Goal: Task Accomplishment & Management: Manage account settings

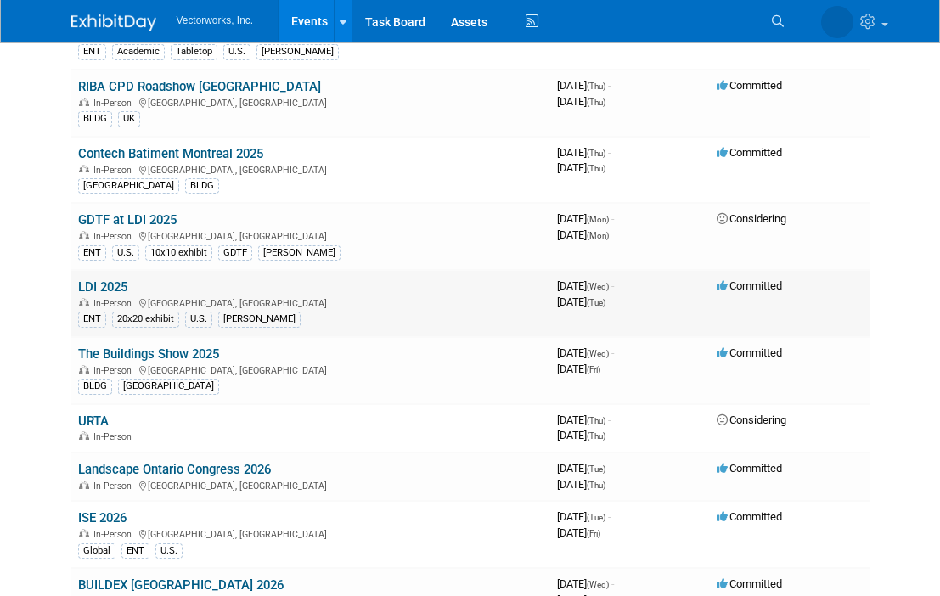
scroll to position [886, 0]
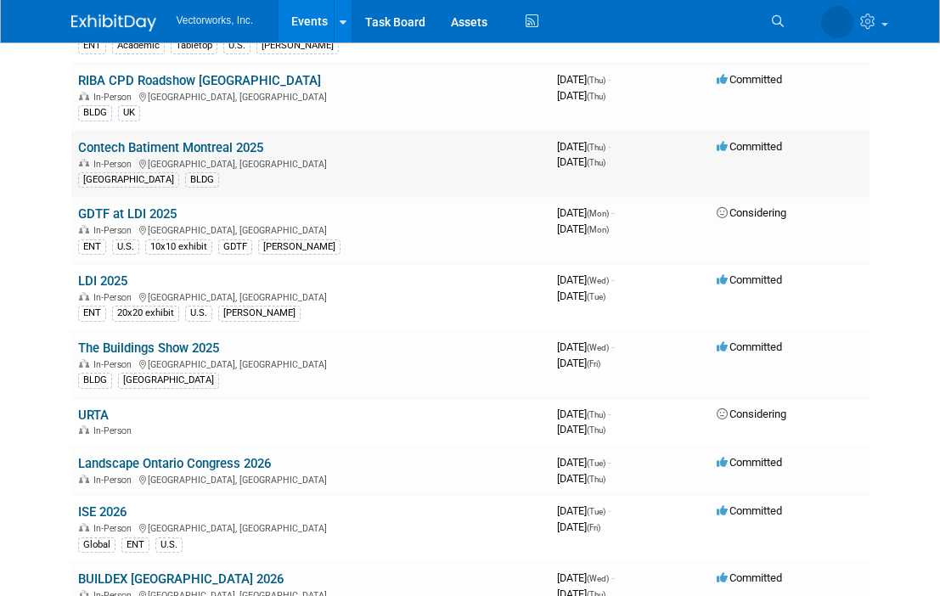
click at [278, 147] on td "Contech Batiment Montreal 2025 In-Person Montréal, Canada CANADA BLDG" at bounding box center [310, 164] width 479 height 67
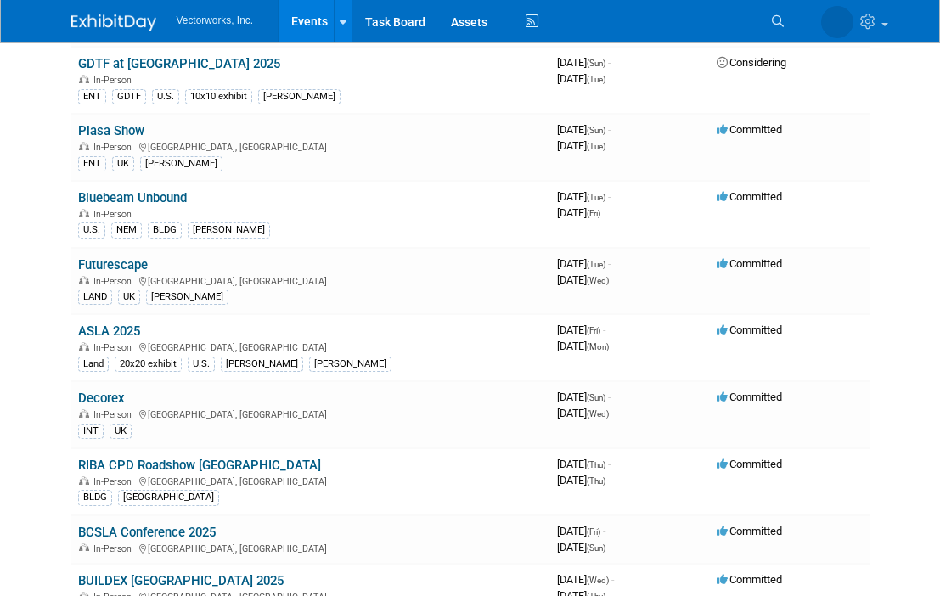
scroll to position [214, 0]
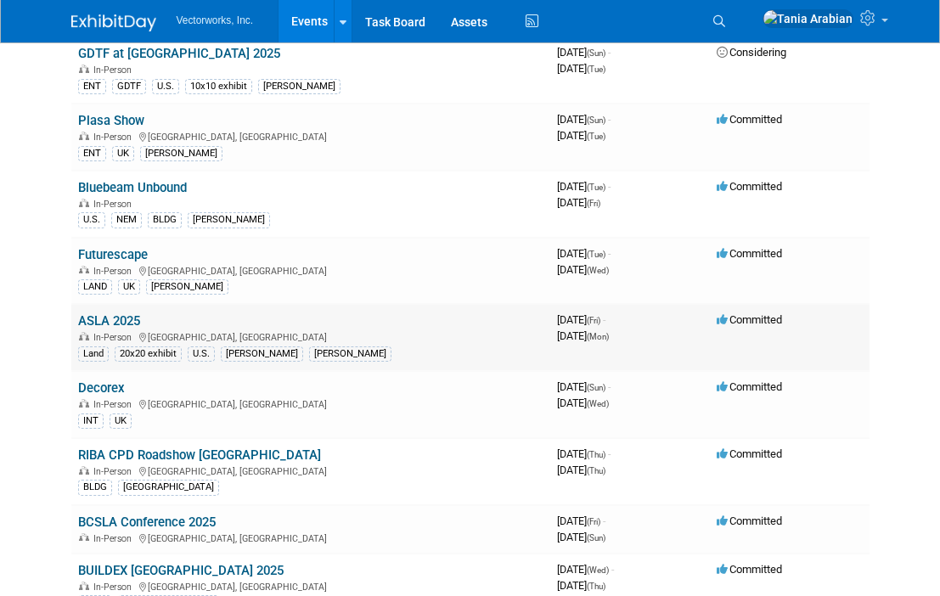
click at [131, 323] on link "ASLA 2025" at bounding box center [109, 320] width 62 height 15
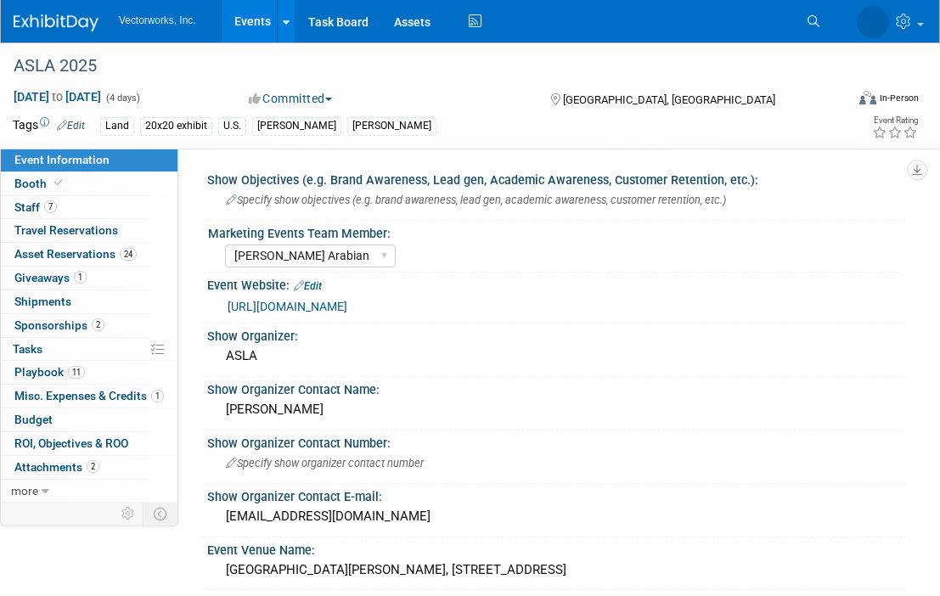
select select "[PERSON_NAME] Arabian"
click at [62, 469] on span "Attachments 2" at bounding box center [56, 467] width 85 height 14
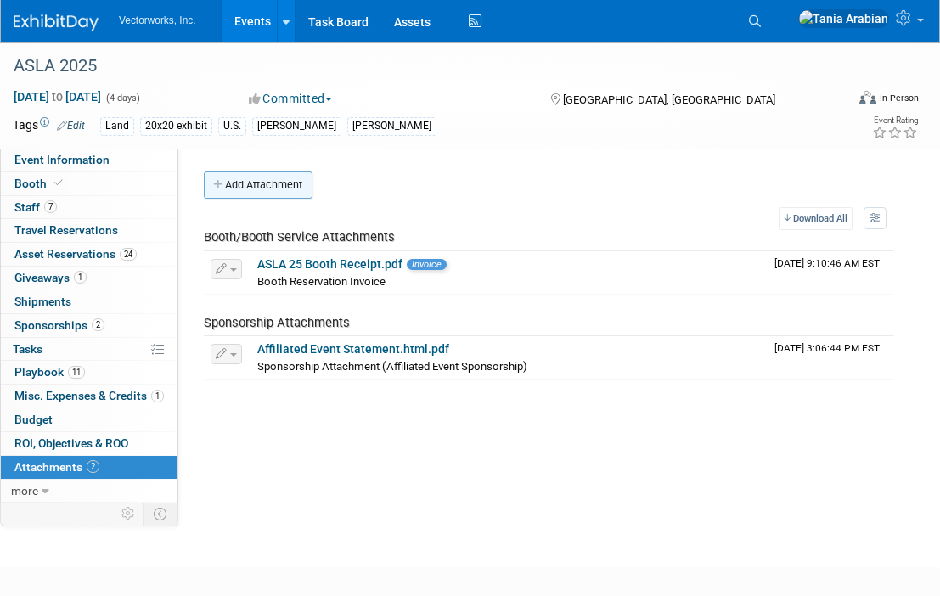
click at [271, 188] on button "Add Attachment" at bounding box center [258, 184] width 109 height 27
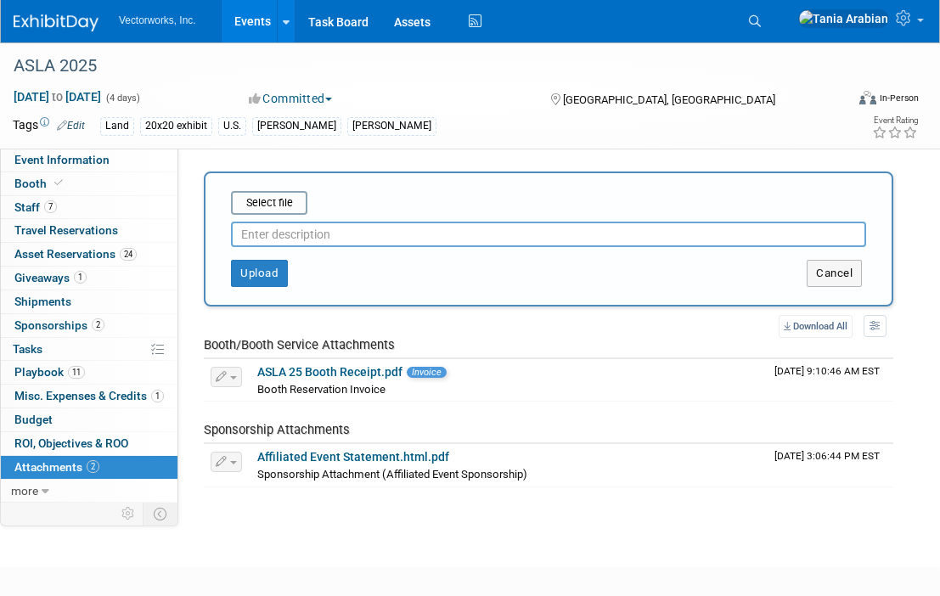
click at [536, 233] on input "text" at bounding box center [548, 234] width 635 height 25
type input "Booth Approval"
click at [272, 202] on input "file" at bounding box center [205, 203] width 202 height 20
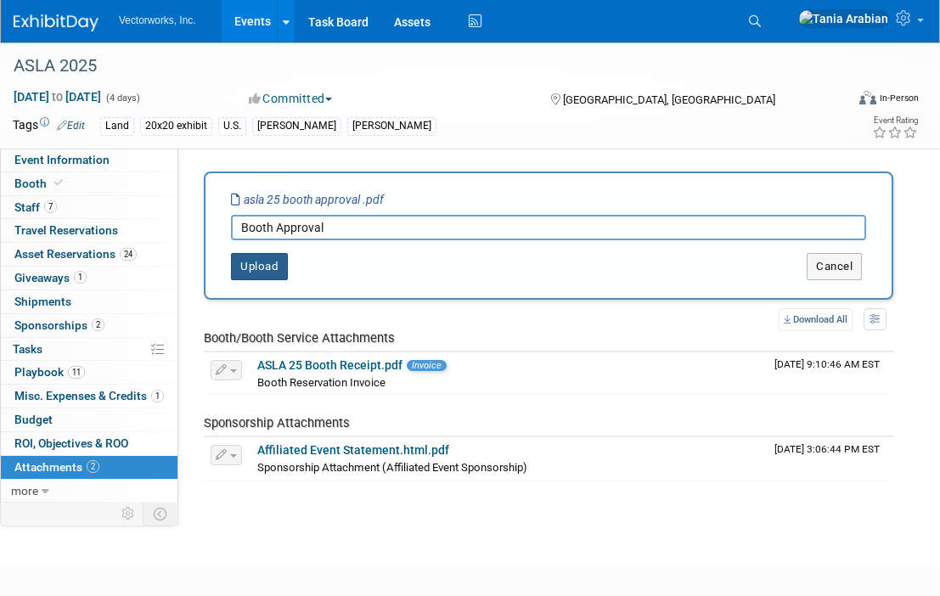
click at [253, 272] on button "Upload" at bounding box center [259, 266] width 57 height 27
